Goal: Transaction & Acquisition: Purchase product/service

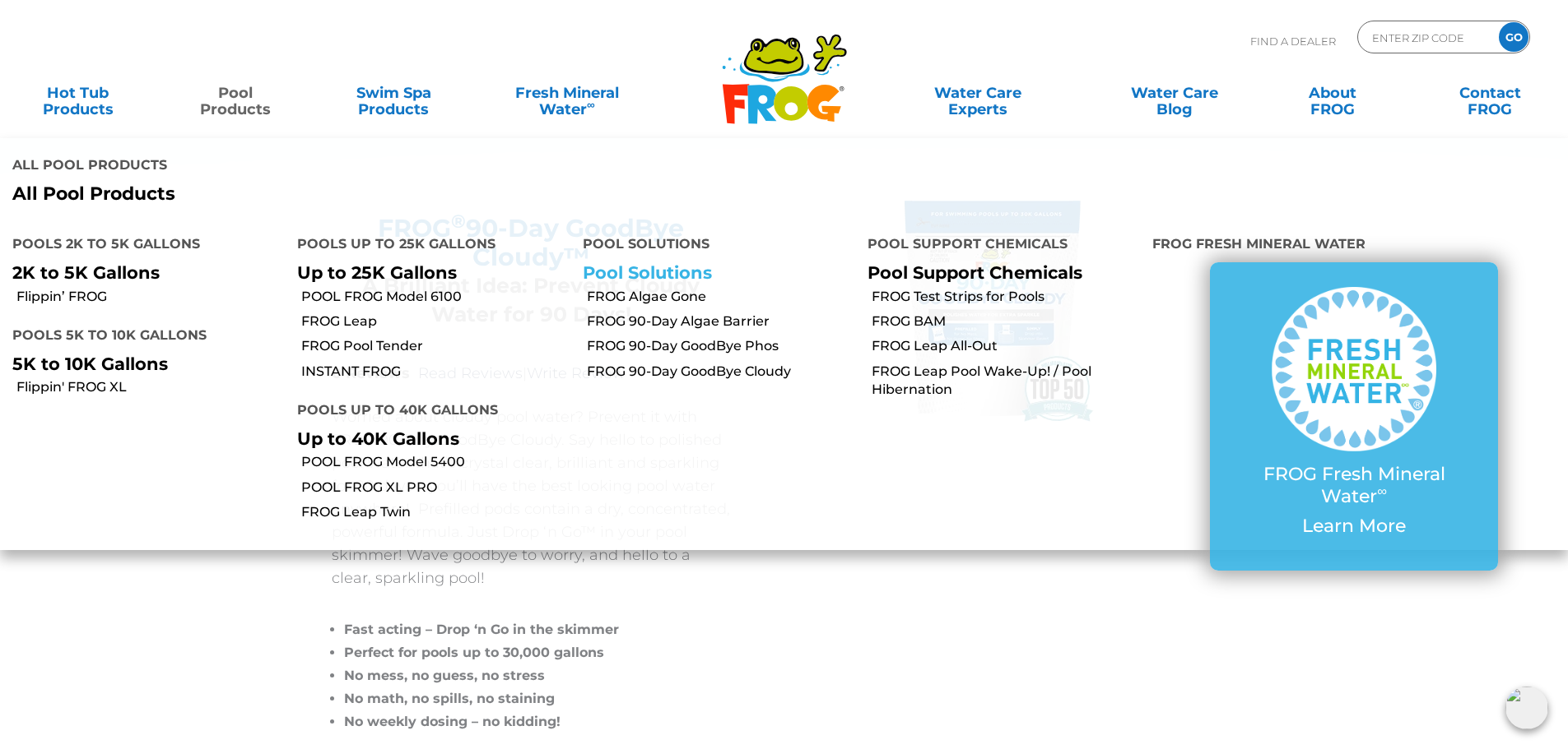
click at [640, 263] on link "Pool Solutions" at bounding box center [648, 273] width 129 height 21
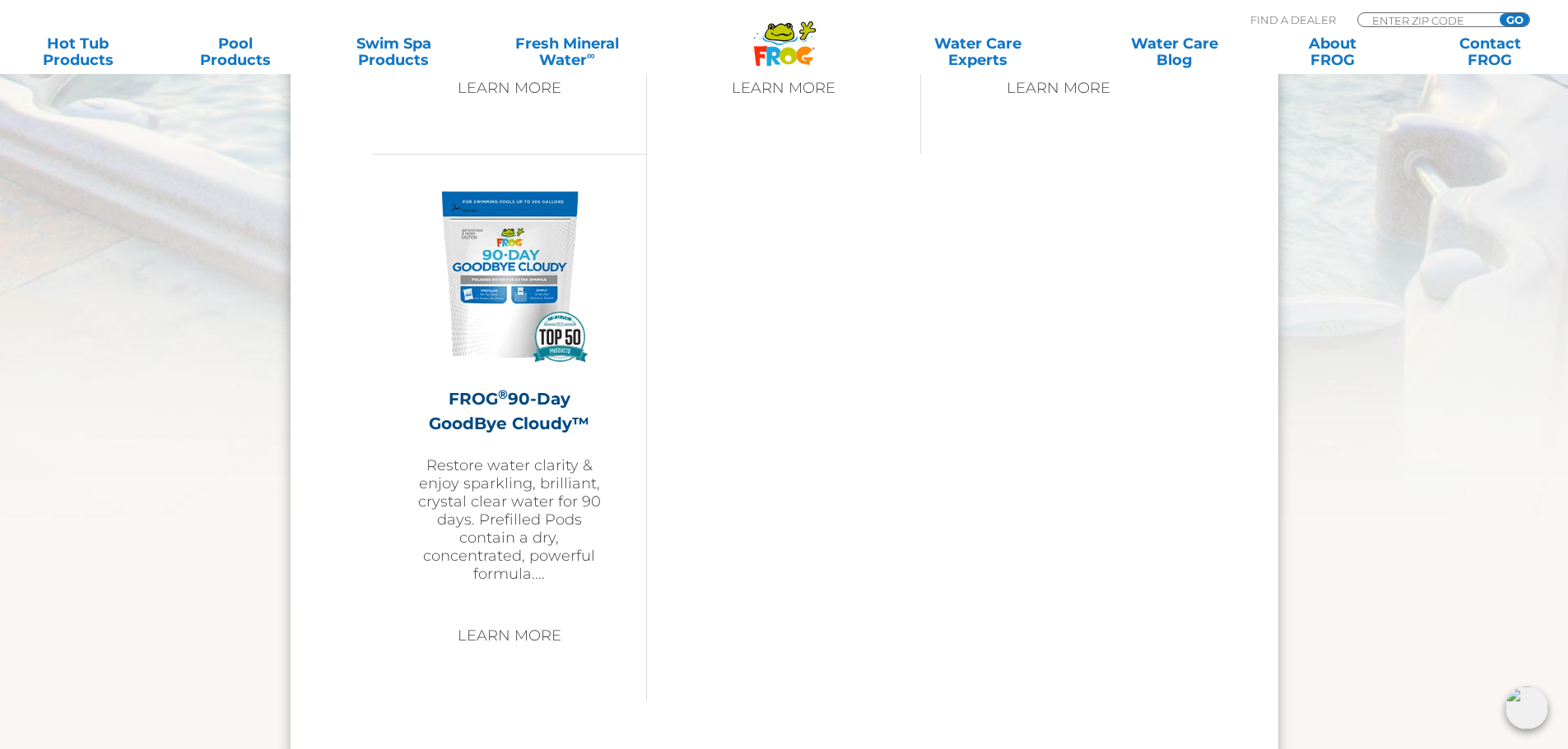
scroll to position [2221, 0]
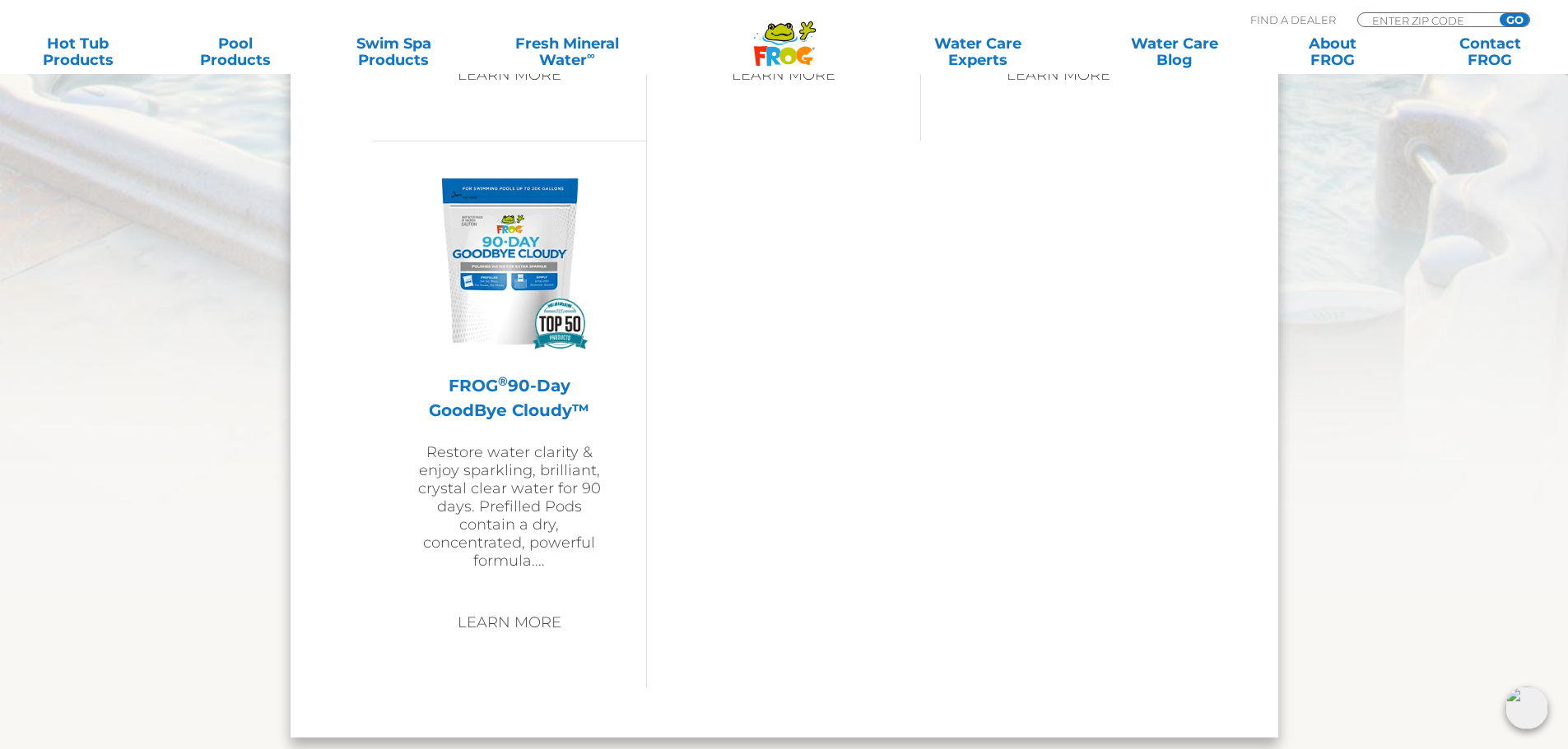
click at [458, 476] on p "Restore water clarity & enjoy sparkling, brilliant, crystal clear water for 90 …" at bounding box center [509, 506] width 191 height 126
